Goal: Task Accomplishment & Management: Complete application form

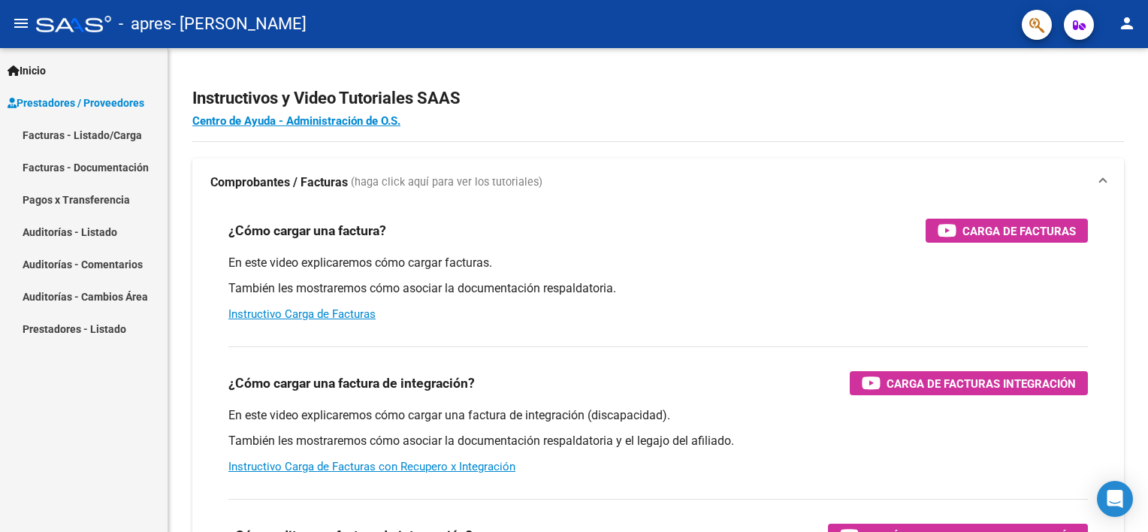
click at [85, 135] on link "Facturas - Listado/Carga" at bounding box center [84, 135] width 168 height 32
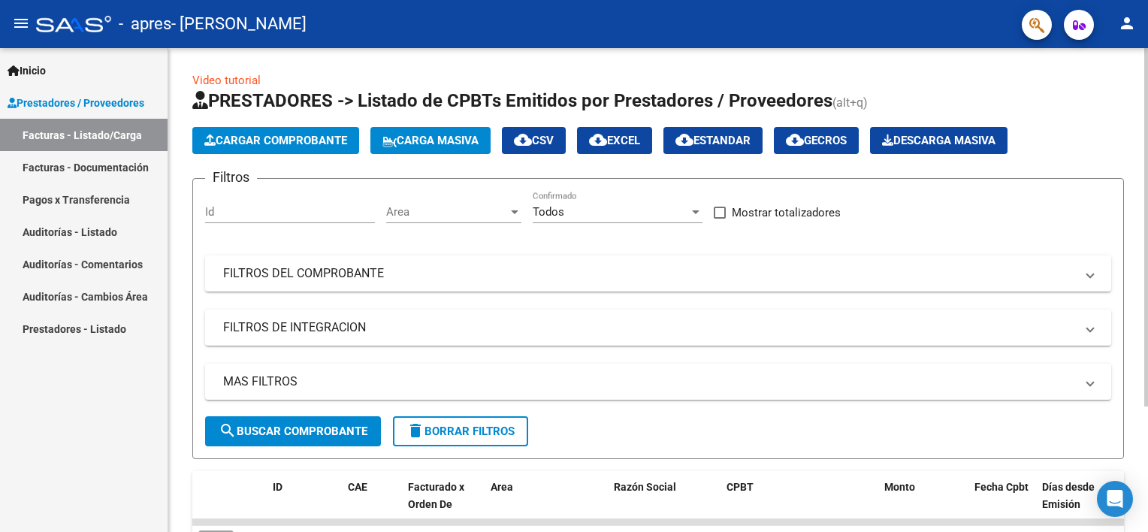
click at [265, 138] on span "Cargar Comprobante" at bounding box center [275, 141] width 143 height 14
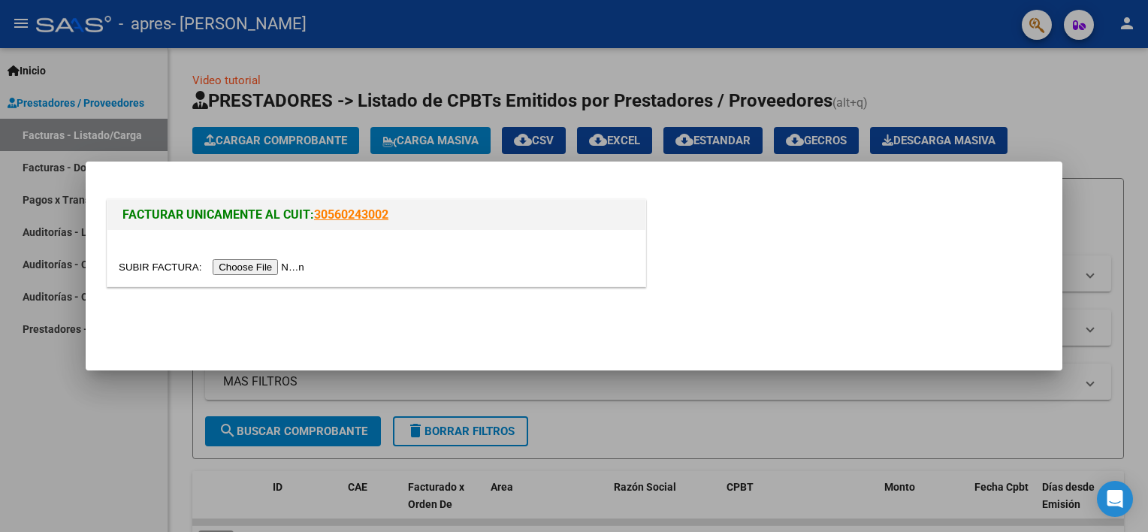
click at [253, 269] on input "file" at bounding box center [214, 267] width 190 height 16
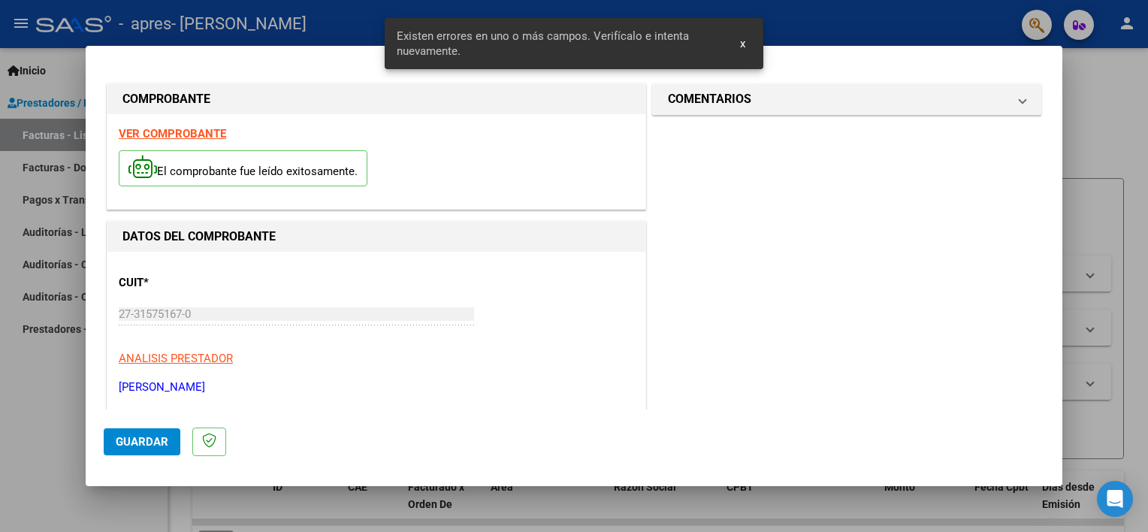
scroll to position [321, 0]
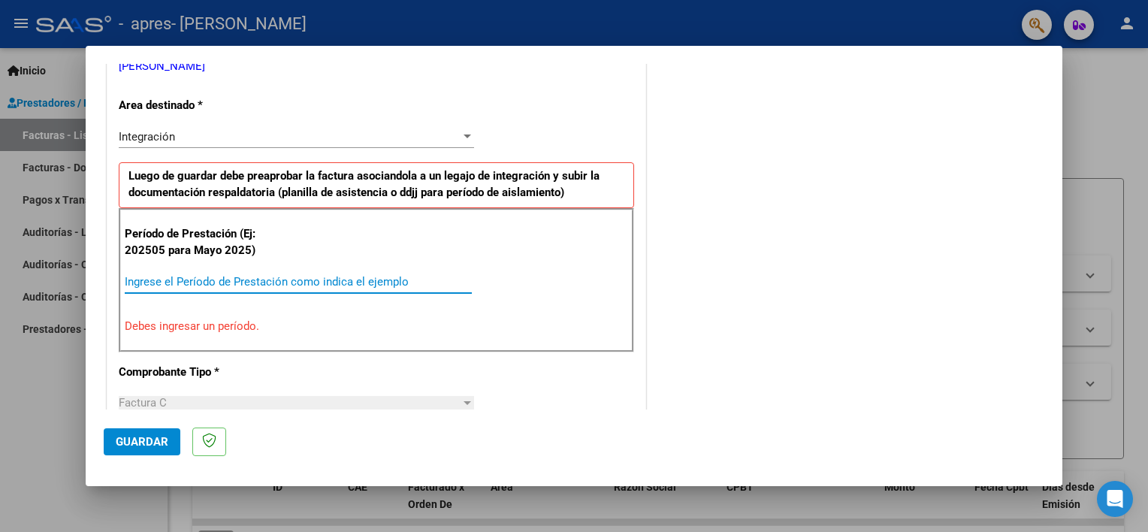
click at [205, 276] on input "Ingrese el Período de Prestación como indica el ejemplo" at bounding box center [298, 282] width 347 height 14
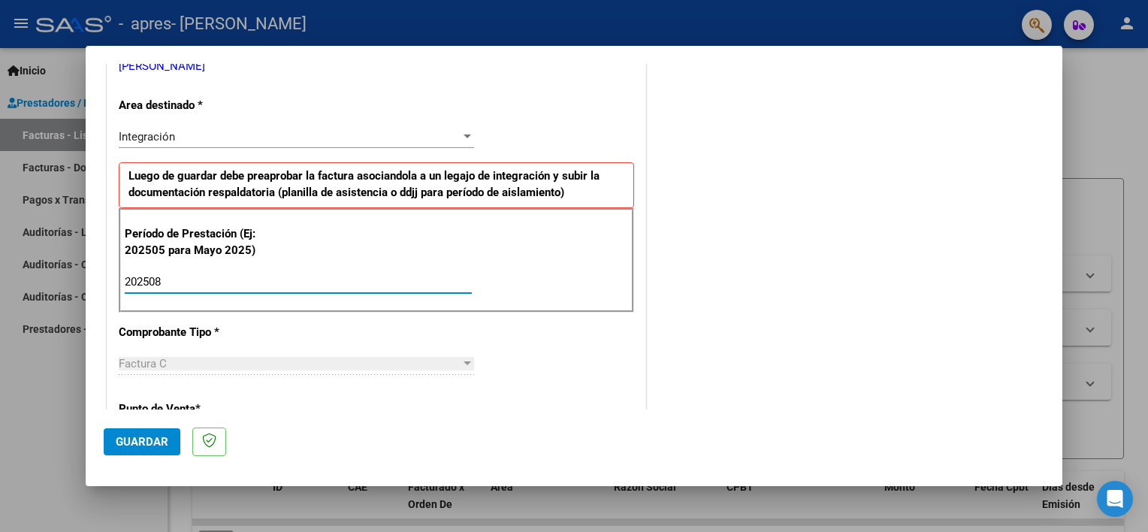
type input "202508"
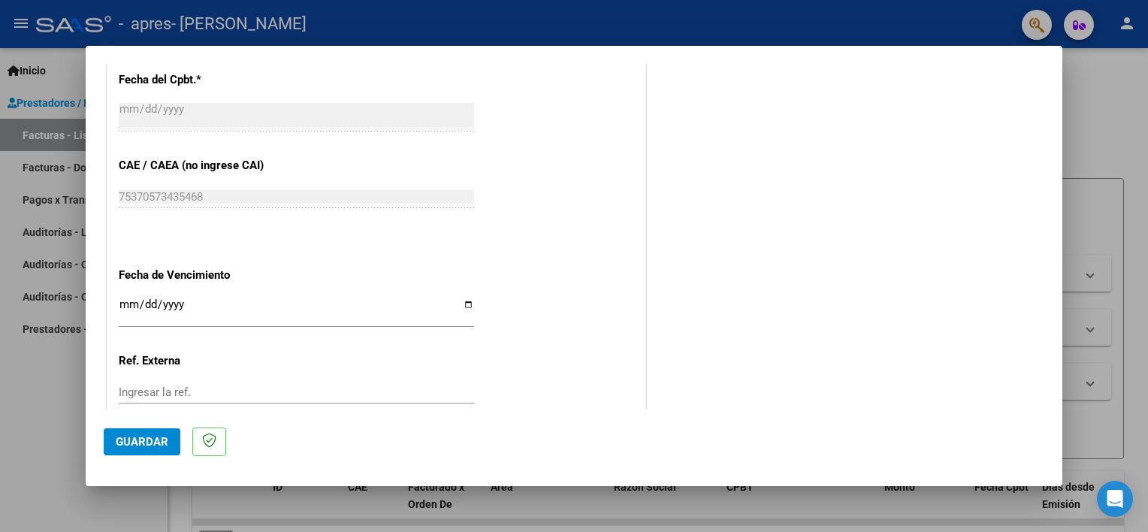
scroll to position [880, 0]
click at [466, 300] on input "Ingresar la fecha" at bounding box center [297, 308] width 356 height 24
type input "[DATE]"
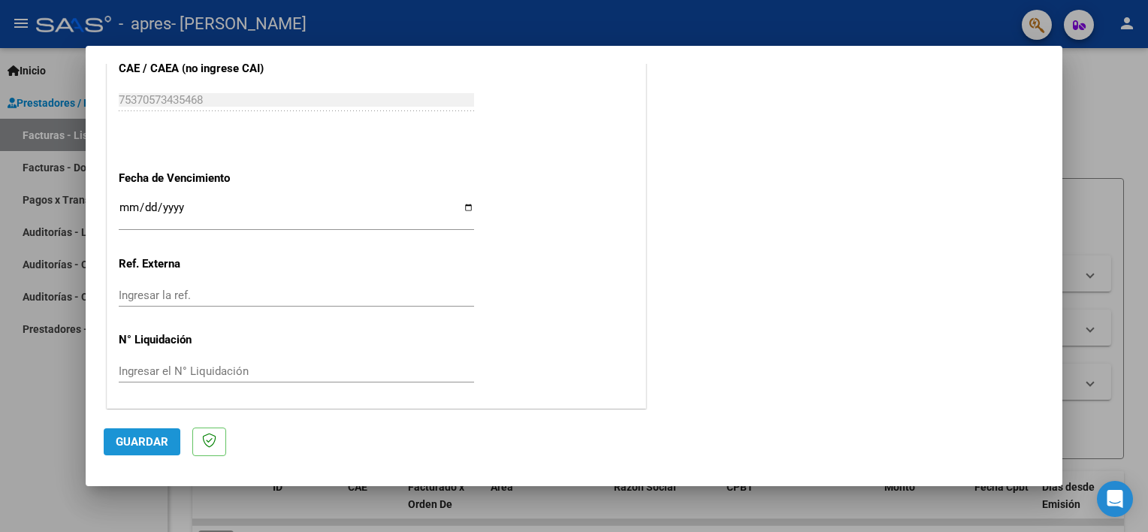
click at [132, 443] on span "Guardar" at bounding box center [142, 442] width 53 height 14
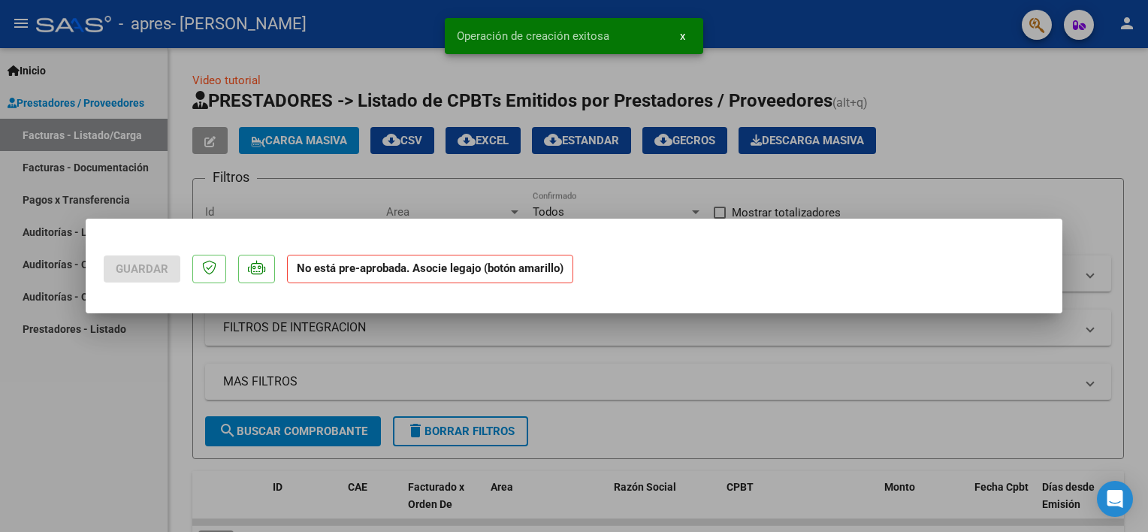
scroll to position [0, 0]
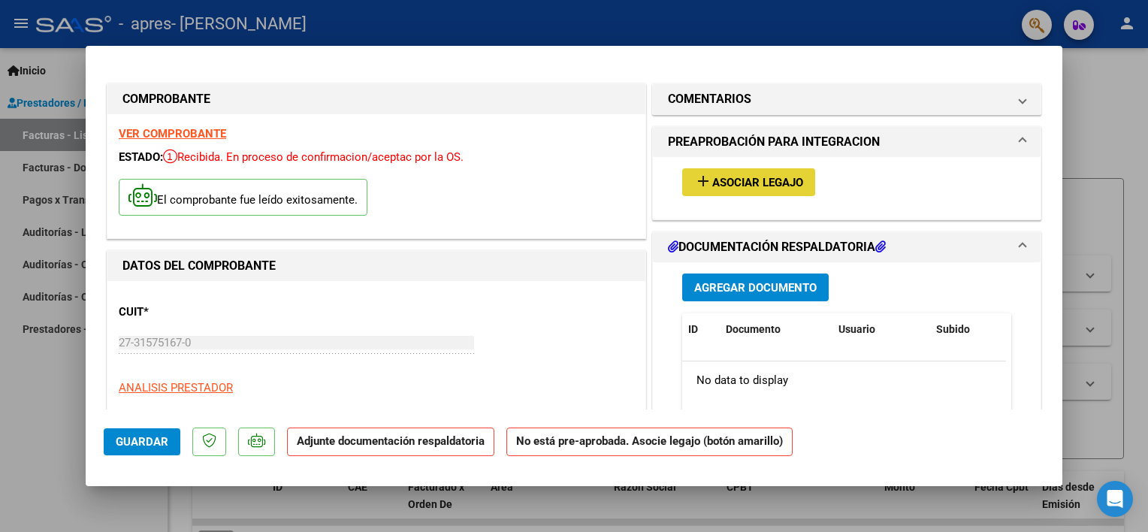
click at [751, 182] on span "Asociar Legajo" at bounding box center [758, 183] width 91 height 14
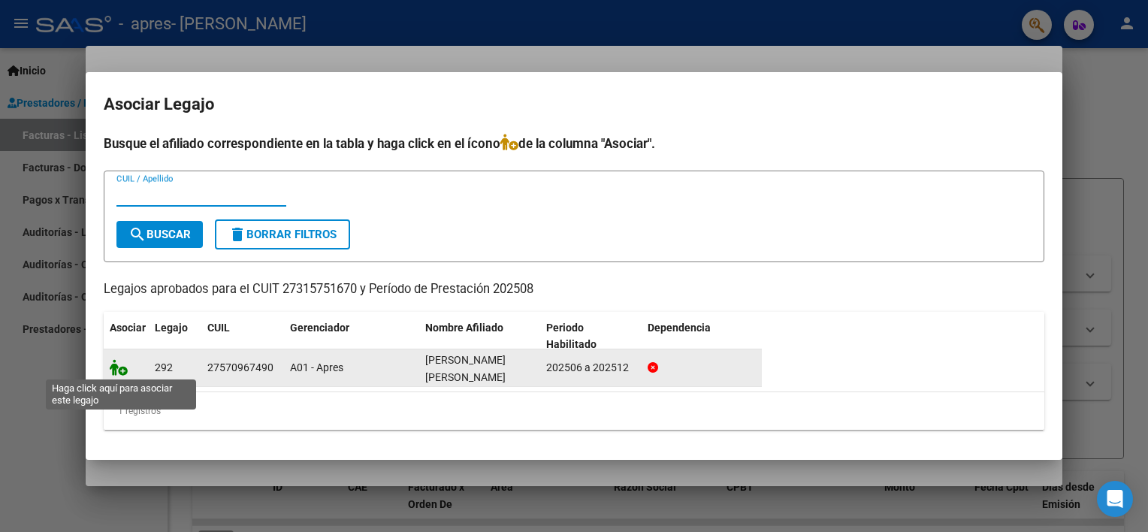
click at [122, 369] on icon at bounding box center [119, 367] width 18 height 17
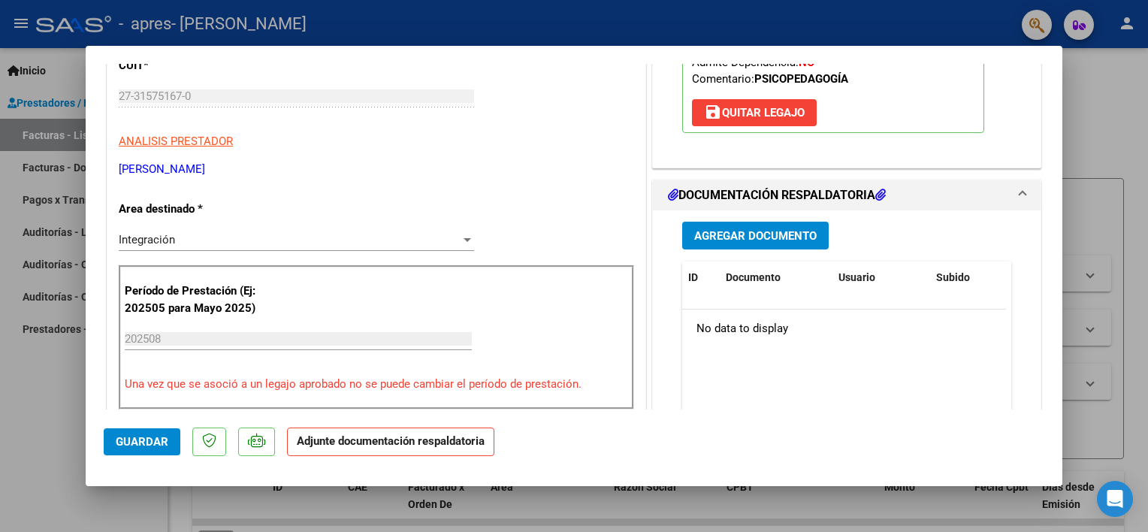
scroll to position [301, 0]
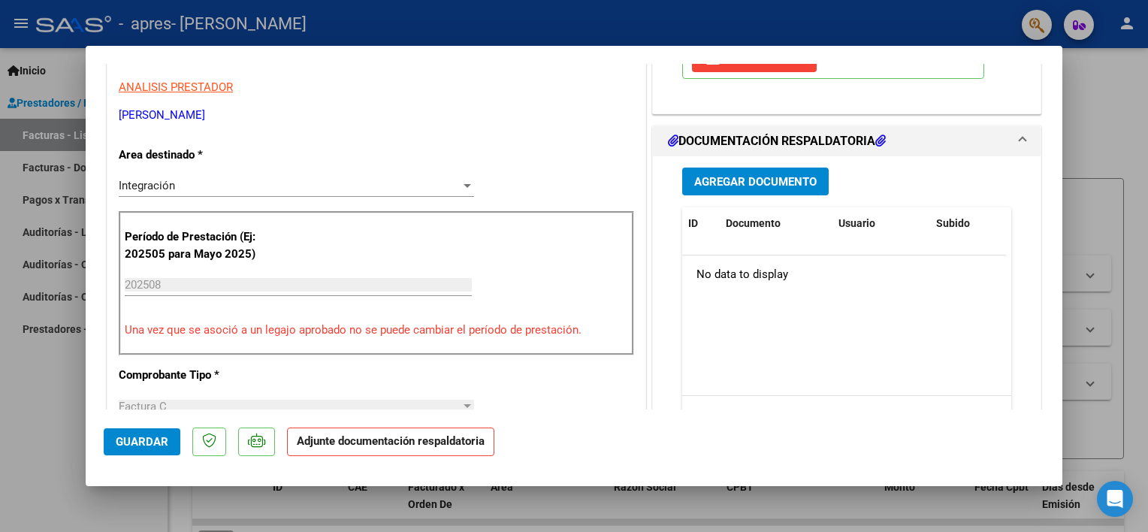
click at [752, 177] on span "Agregar Documento" at bounding box center [755, 182] width 123 height 14
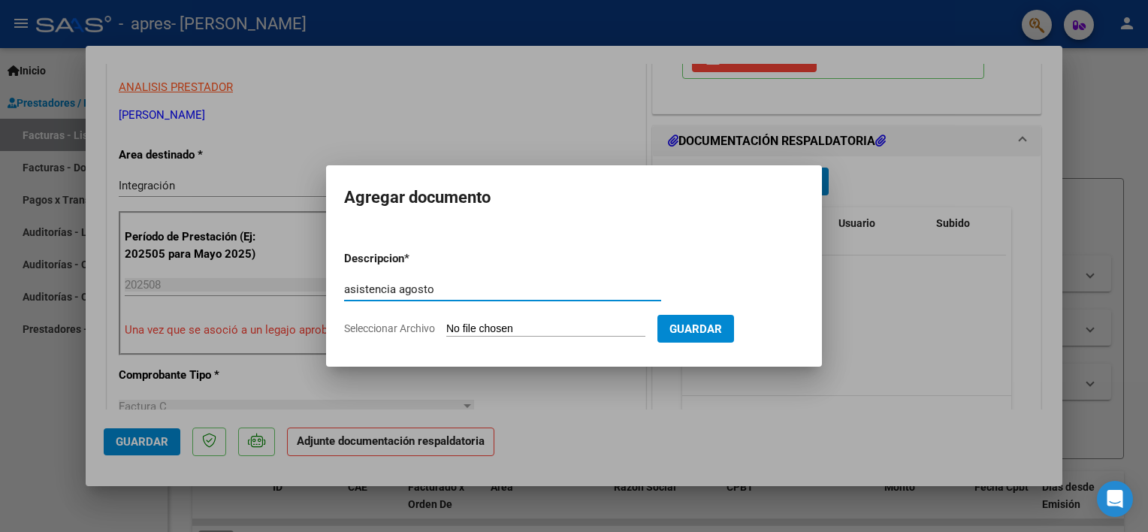
type input "asistencia agosto"
click at [425, 328] on span "Seleccionar Archivo" at bounding box center [389, 328] width 91 height 12
click at [446, 328] on input "Seleccionar Archivo" at bounding box center [545, 329] width 199 height 14
type input "C:\fakepath\Asistencia [GEOGRAPHIC_DATA] agosto.pdf"
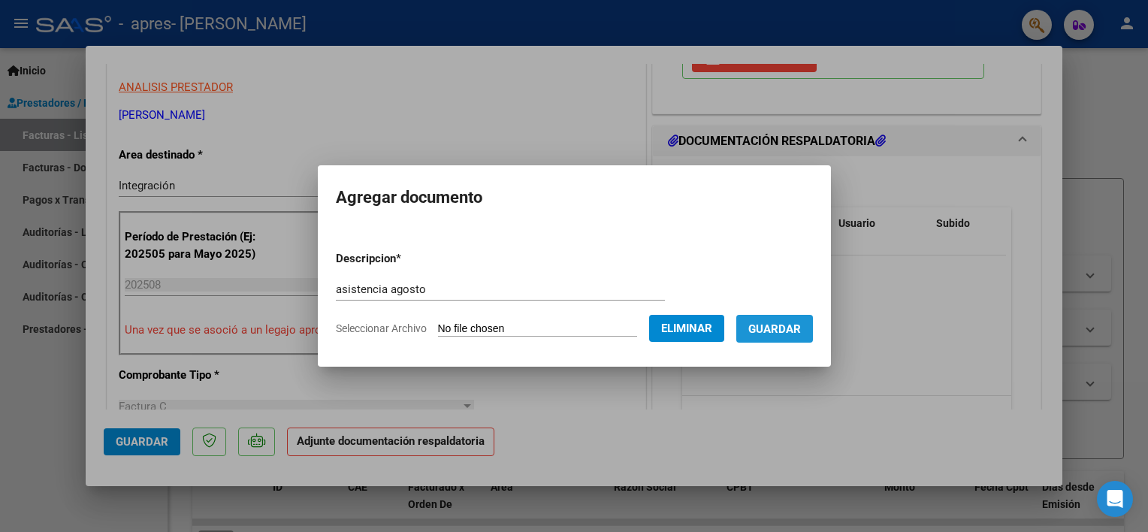
click at [789, 328] on span "Guardar" at bounding box center [775, 329] width 53 height 14
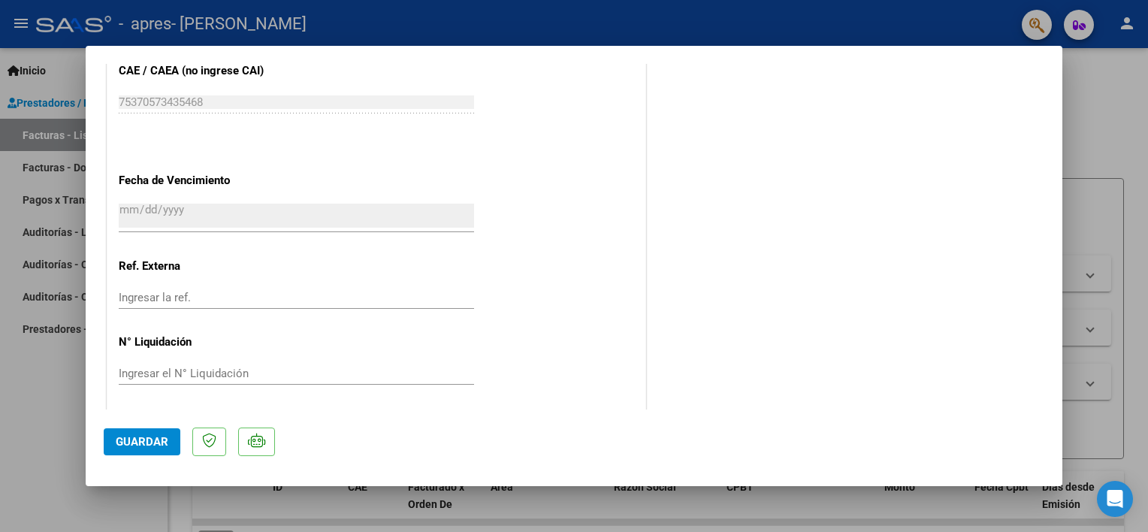
scroll to position [998, 0]
click at [138, 440] on span "Guardar" at bounding box center [142, 442] width 53 height 14
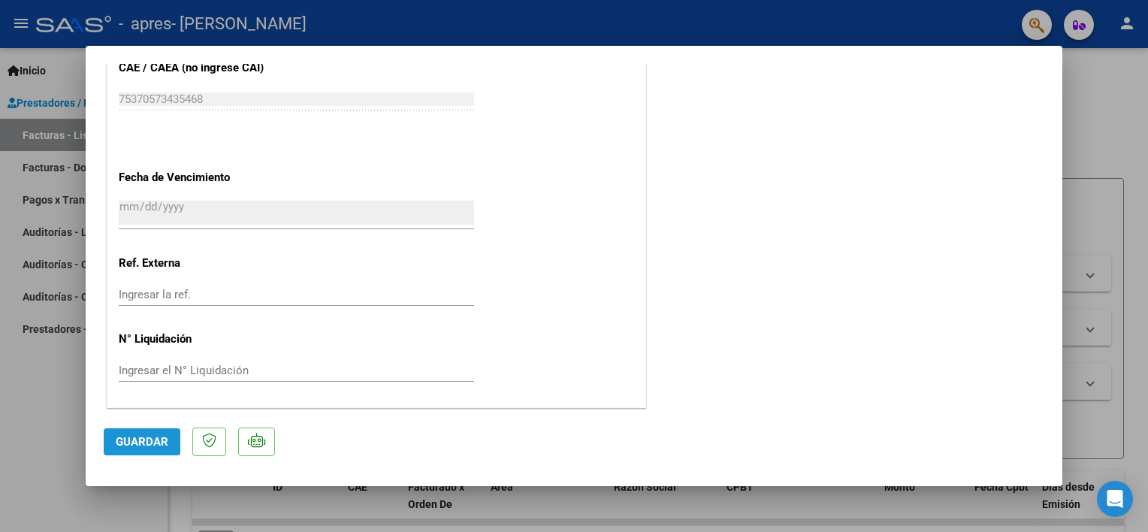
click at [142, 444] on span "Guardar" at bounding box center [142, 442] width 53 height 14
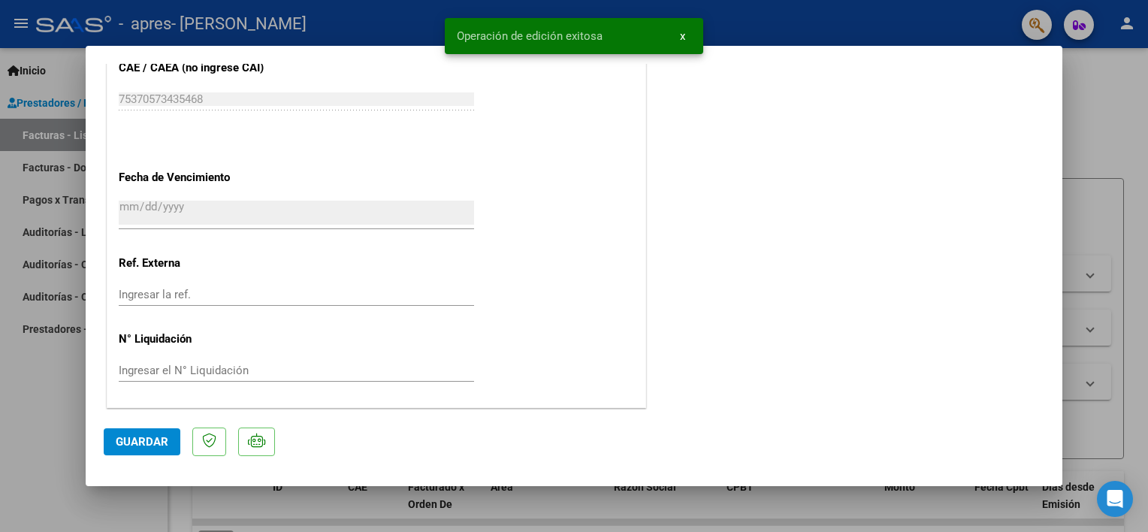
click at [1086, 105] on div at bounding box center [574, 266] width 1148 height 532
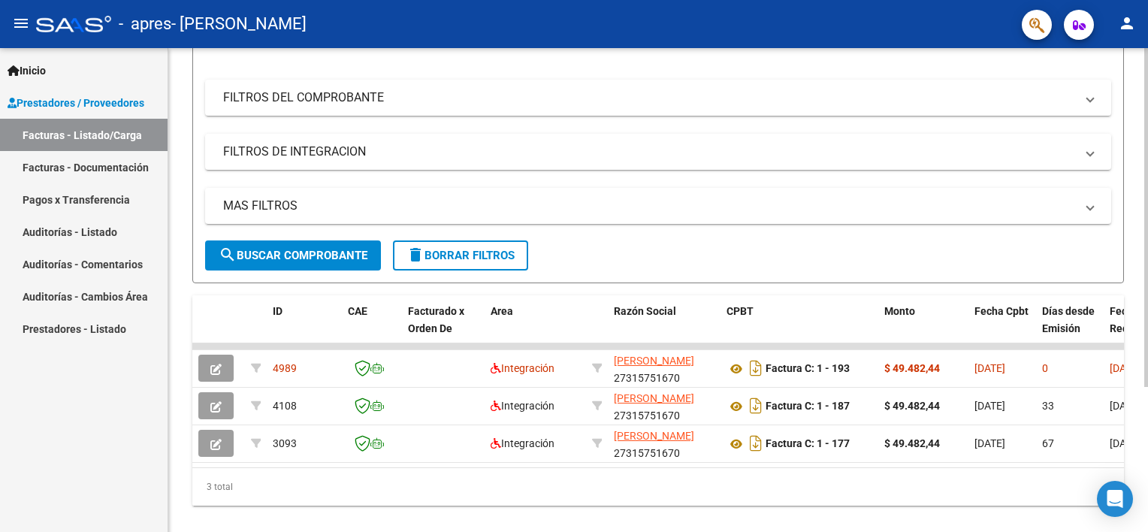
scroll to position [207, 0]
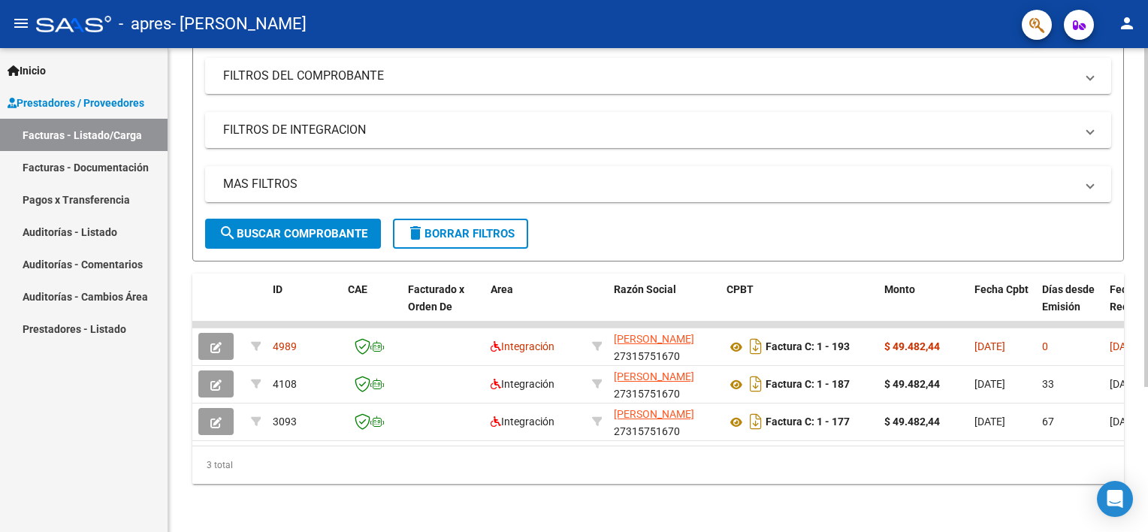
click at [1136, 362] on div "Video tutorial PRESTADORES -> Listado de CPBTs Emitidos por Prestadores / Prove…" at bounding box center [660, 191] width 984 height 682
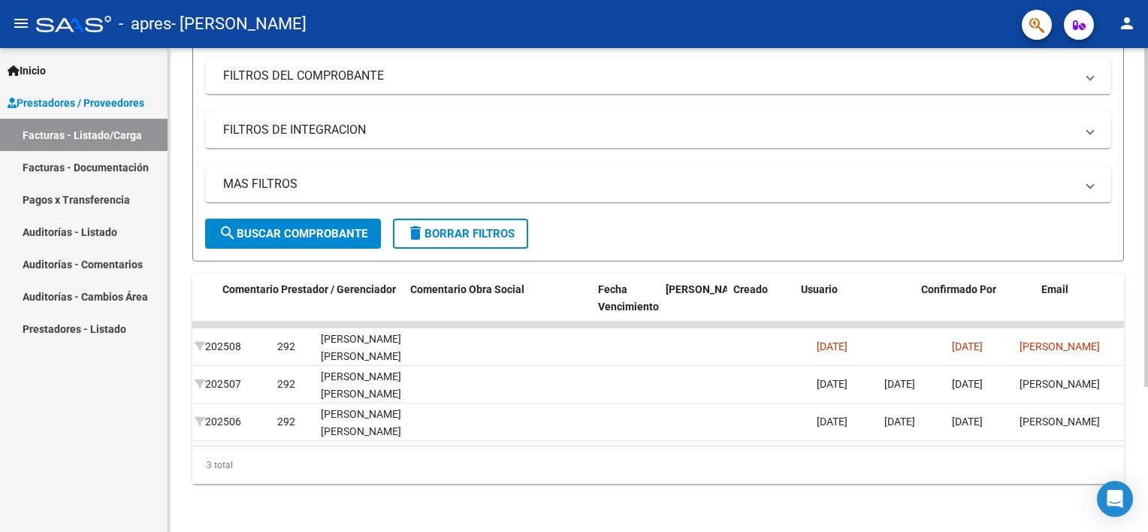
scroll to position [0, 2237]
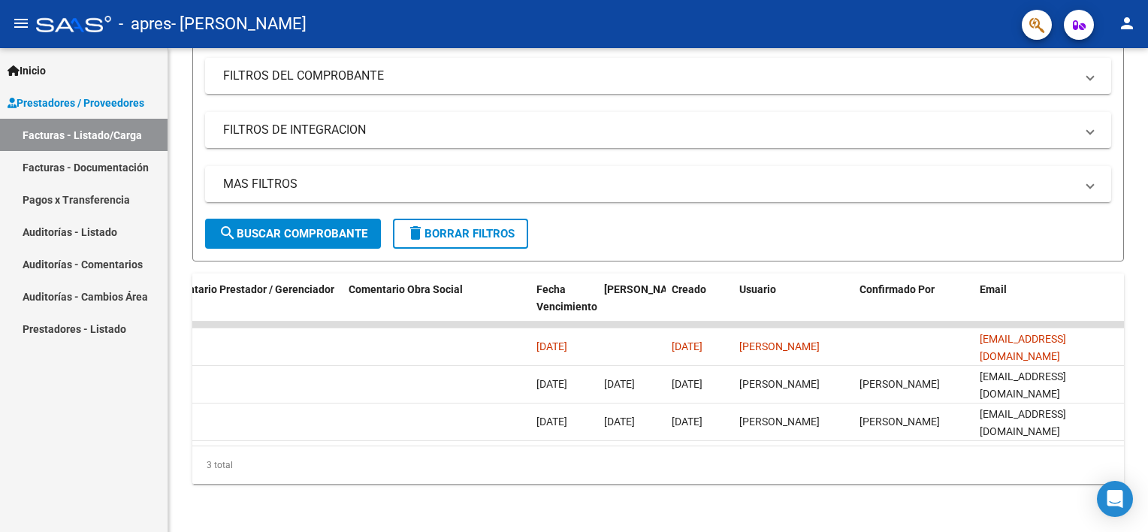
click at [1127, 24] on mat-icon "person" at bounding box center [1127, 23] width 18 height 18
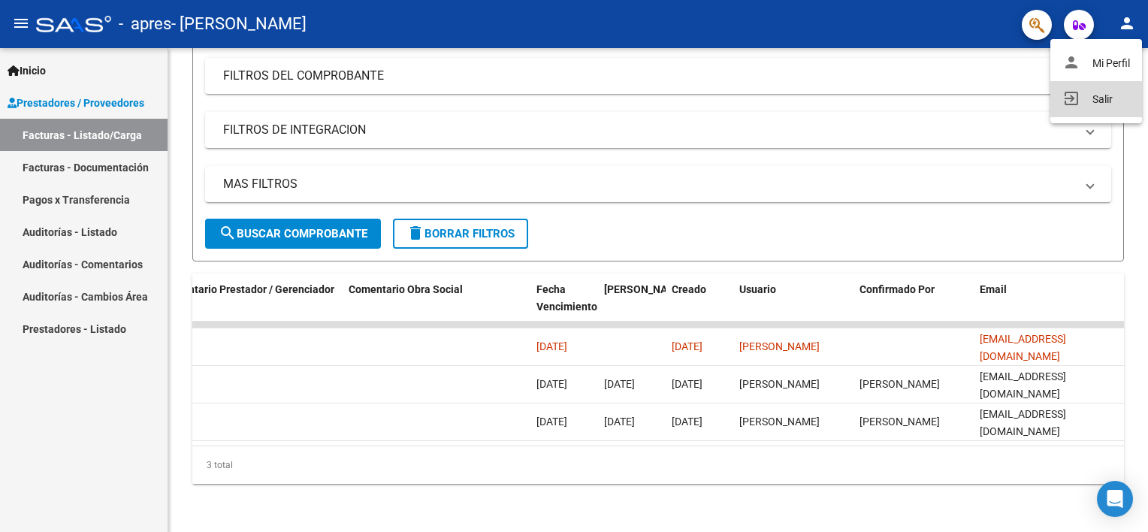
click at [1100, 96] on button "exit_to_app Salir" at bounding box center [1097, 99] width 92 height 36
